Goal: Obtain resource: Download file/media

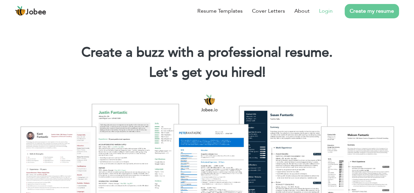
click at [330, 12] on link "Login" at bounding box center [326, 11] width 14 height 8
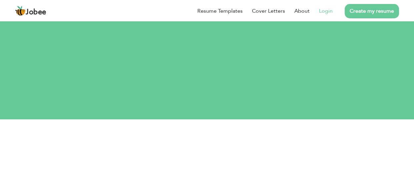
click at [328, 10] on link "Login" at bounding box center [326, 11] width 14 height 8
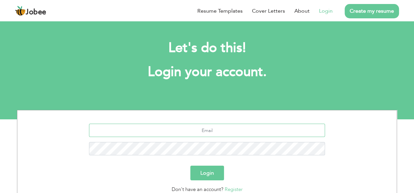
click at [227, 133] on input "text" at bounding box center [207, 130] width 236 height 13
type input "fatimaaroob2123@gmail.com"
click at [190, 165] on button "Login" at bounding box center [207, 172] width 34 height 15
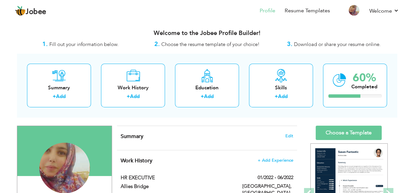
click at [138, 35] on h3 "Welcome to the Jobee Profile Builder!" at bounding box center [207, 33] width 380 height 7
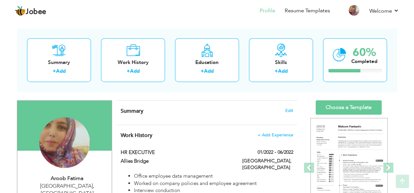
scroll to position [24, 0]
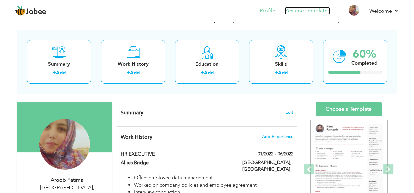
click at [299, 11] on link "Resume Templates" at bounding box center [306, 11] width 45 height 8
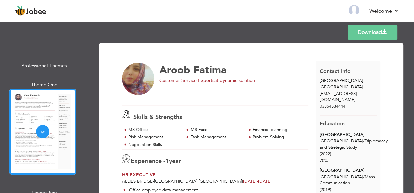
drag, startPoint x: 413, startPoint y: 59, endPoint x: 412, endPoint y: 78, distance: 19.0
click at [412, 78] on div "Download Aroob Fatima Customer Service Experts at dynamic solution 1 /" at bounding box center [250, 117] width 325 height 152
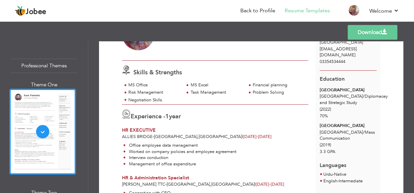
scroll to position [45, 0]
click at [258, 13] on link "Back to Profile" at bounding box center [257, 11] width 35 height 8
